Goal: Task Accomplishment & Management: Manage account settings

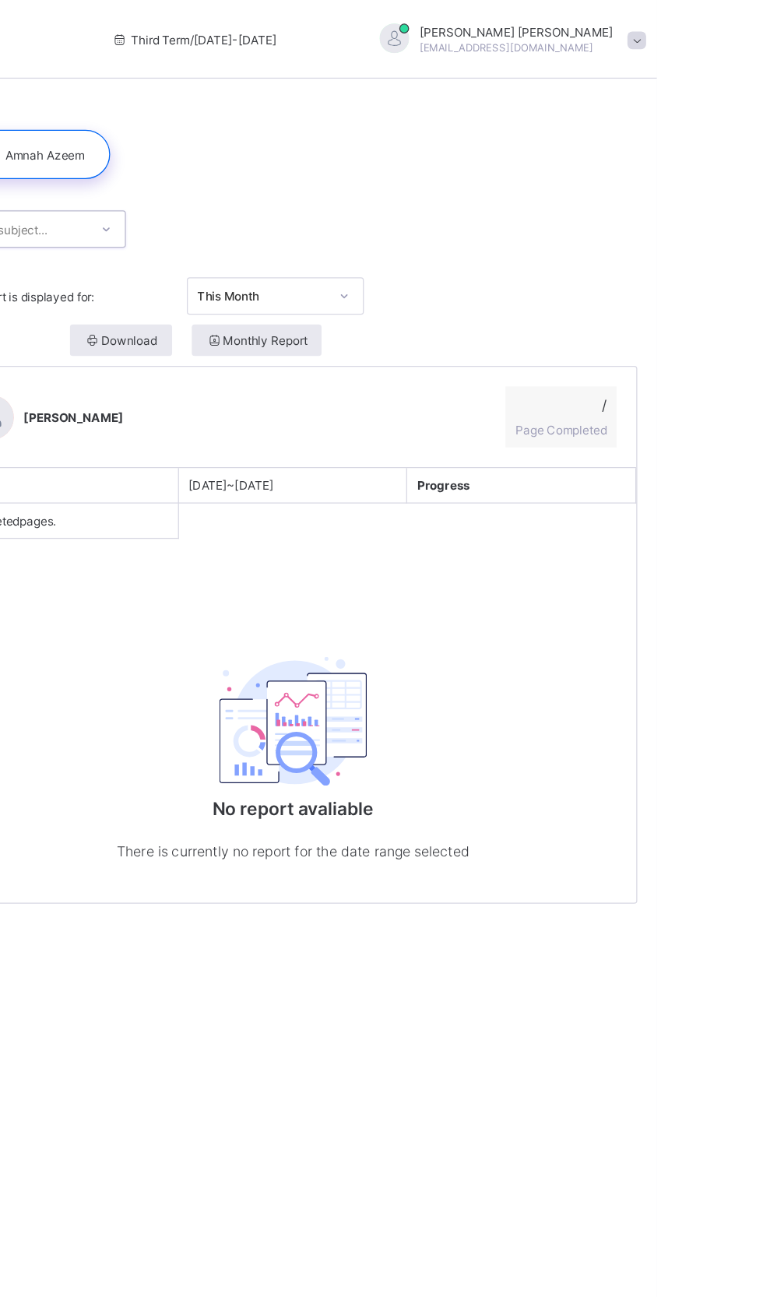
click at [739, 35] on span at bounding box center [746, 32] width 14 height 14
click at [652, 160] on span "Logout" at bounding box center [703, 154] width 103 height 18
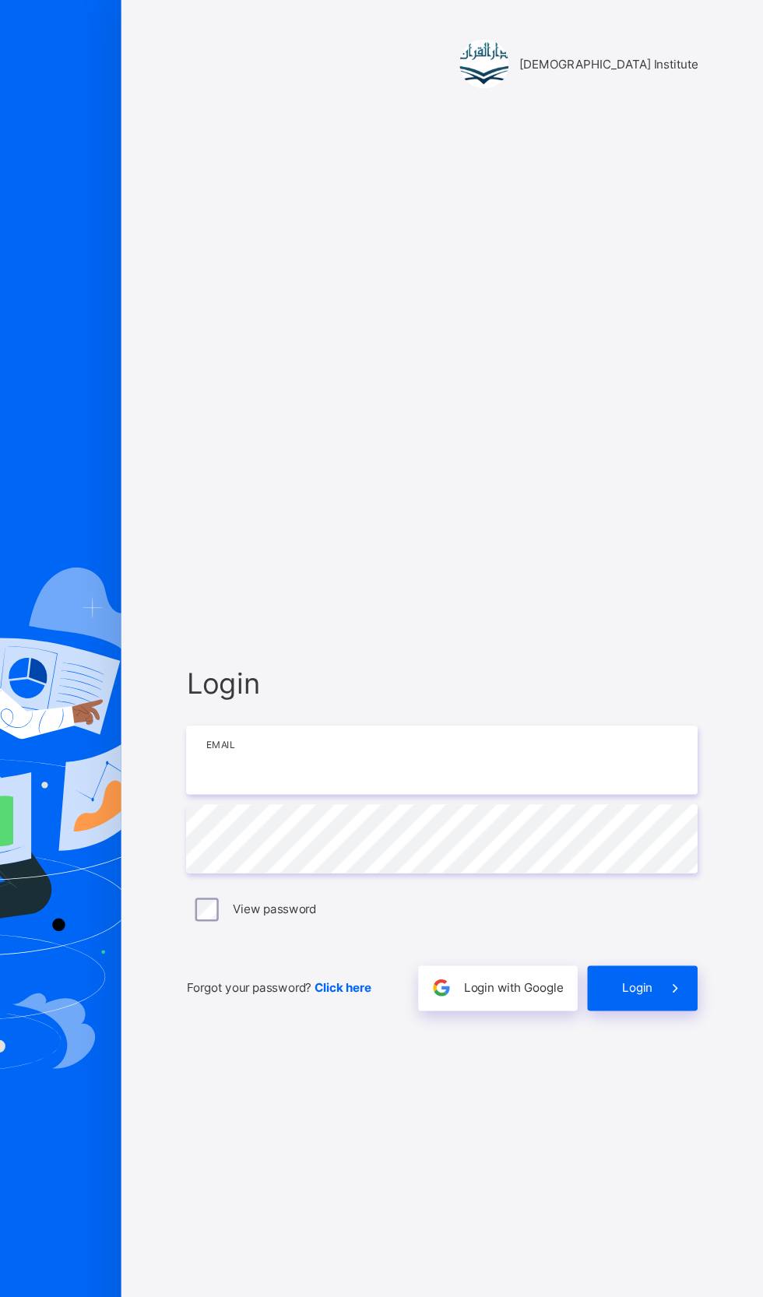
click at [511, 629] on input "email" at bounding box center [508, 601] width 405 height 54
type input "**********"
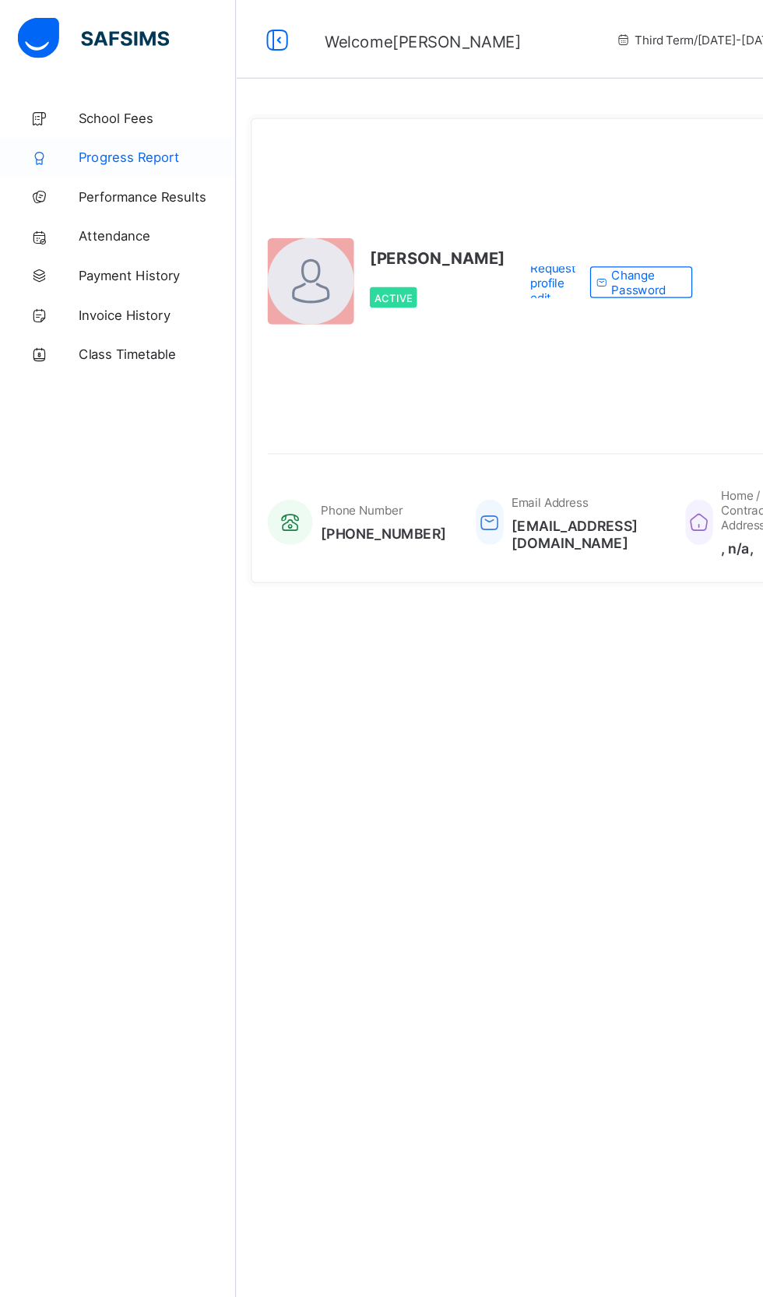
click at [121, 125] on span "Progress Report" at bounding box center [124, 124] width 125 height 12
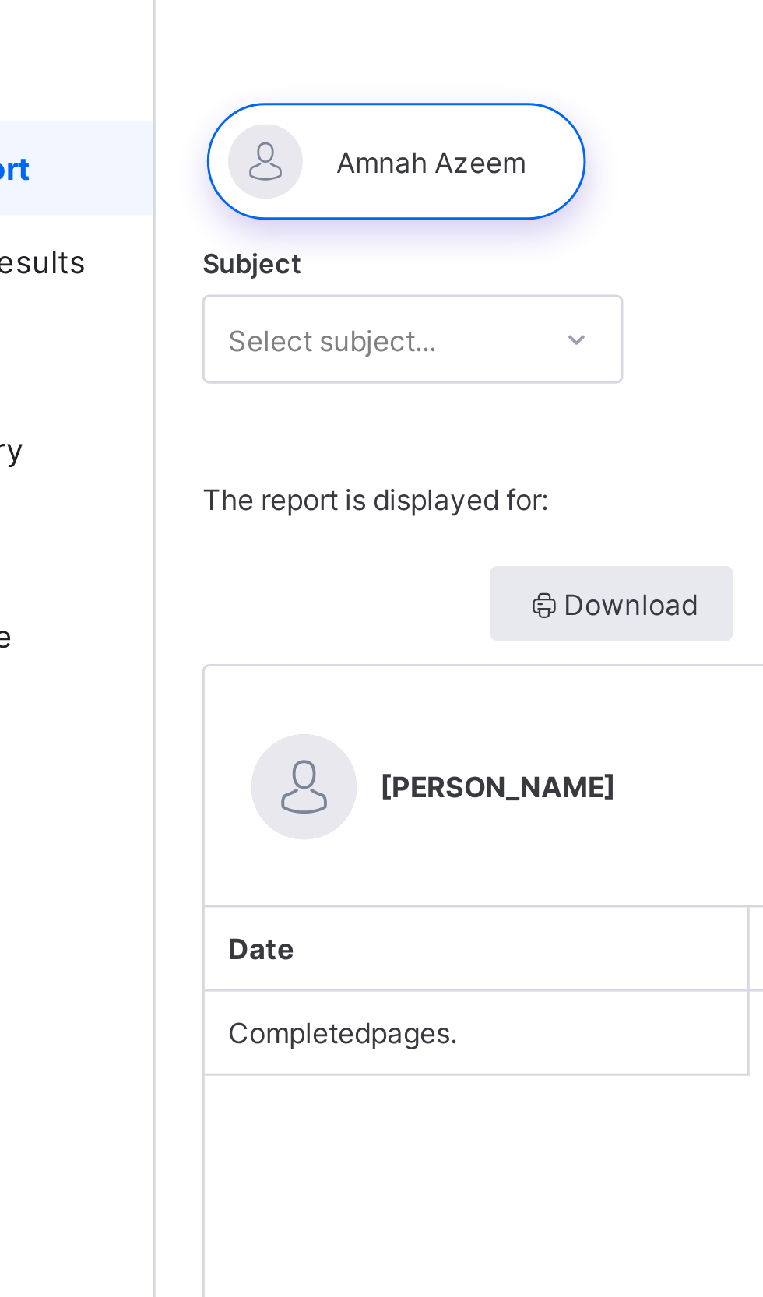
click at [362, 146] on div at bounding box center [474, 122] width 545 height 58
